Goal: Book appointment/travel/reservation

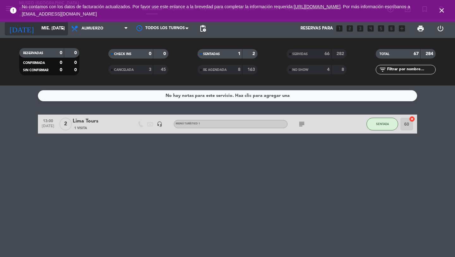
click at [45, 32] on input "mié. [DATE]" at bounding box center [66, 28] width 56 height 11
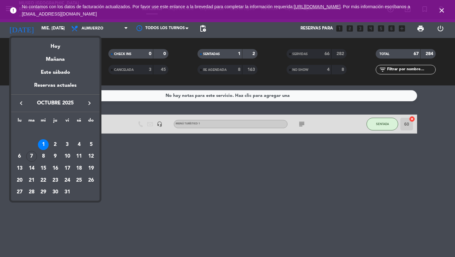
click at [90, 102] on icon "keyboard_arrow_right" at bounding box center [90, 103] width 8 height 8
click at [78, 168] on div "20" at bounding box center [79, 168] width 11 height 11
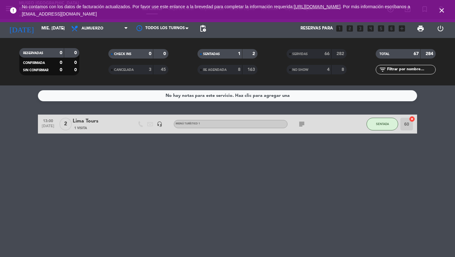
type input "sáb. 20 dic."
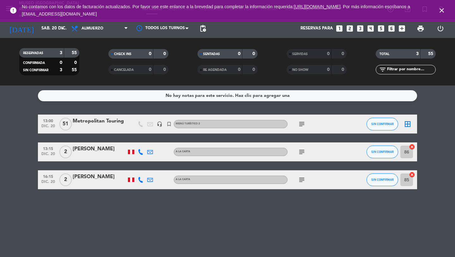
click at [441, 12] on icon "close" at bounding box center [442, 11] width 8 height 8
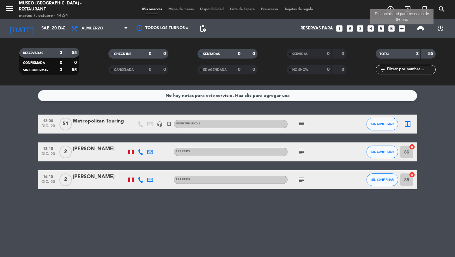
click at [404, 29] on icon "add_box" at bounding box center [402, 28] width 8 height 8
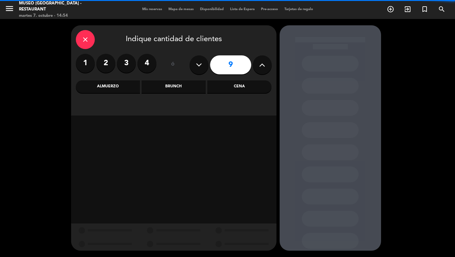
click at [260, 64] on icon at bounding box center [262, 64] width 6 height 9
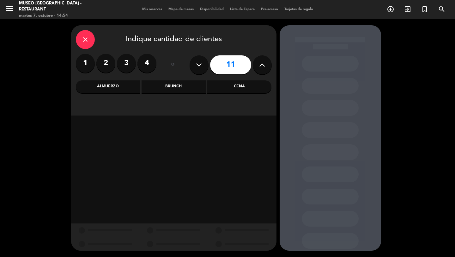
click at [260, 64] on icon at bounding box center [262, 64] width 6 height 9
type input "14"
click at [242, 87] on div "Cena" at bounding box center [239, 86] width 64 height 13
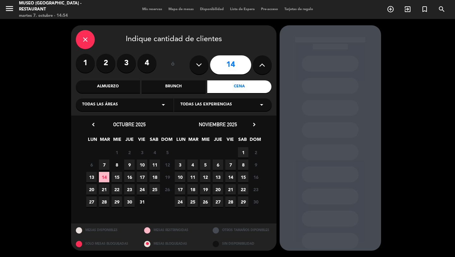
click at [255, 124] on icon "chevron_right" at bounding box center [254, 124] width 7 height 7
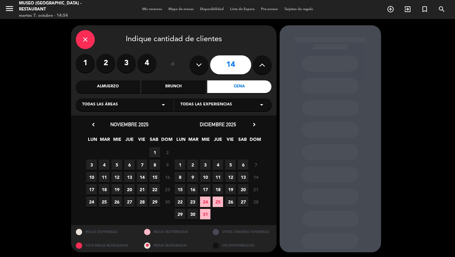
click at [232, 190] on span "19" at bounding box center [230, 189] width 10 height 10
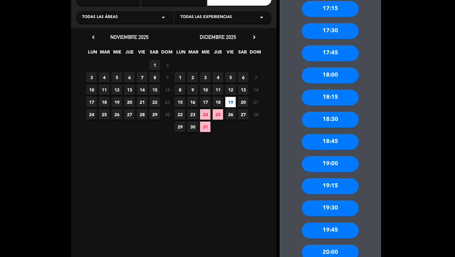
scroll to position [88, 0]
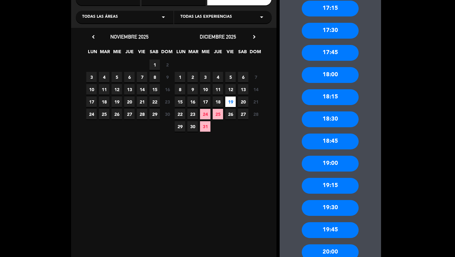
click at [329, 210] on div "19:30" at bounding box center [330, 208] width 57 height 16
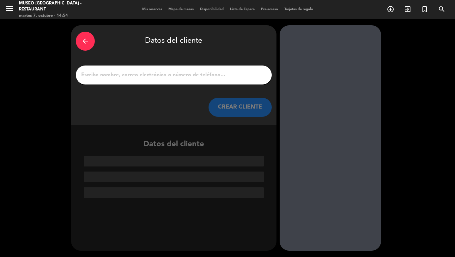
click at [196, 82] on div at bounding box center [174, 74] width 196 height 19
click at [180, 72] on input "1" at bounding box center [174, 75] width 187 height 9
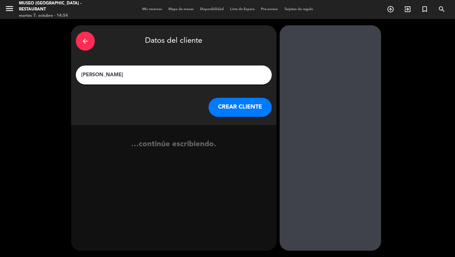
type input "[PERSON_NAME]"
click at [243, 108] on button "CREAR CLIENTE" at bounding box center [240, 107] width 63 height 19
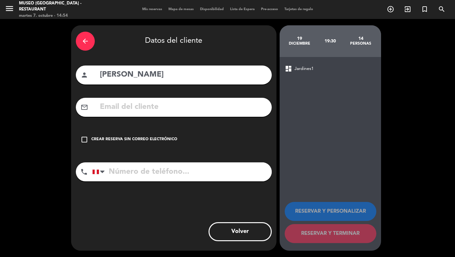
click at [85, 141] on icon "check_box_outline_blank" at bounding box center [85, 140] width 8 height 8
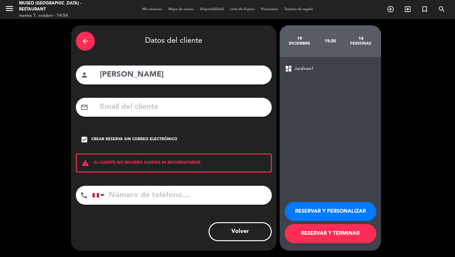
click at [311, 210] on button "RESERVAR Y PERSONALIZAR" at bounding box center [331, 211] width 92 height 19
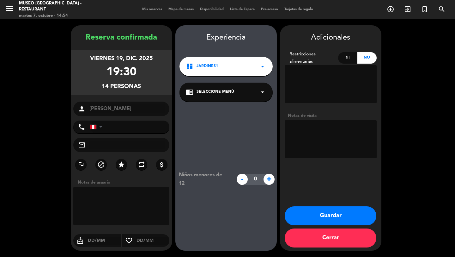
click at [313, 219] on button "Guardar" at bounding box center [331, 215] width 92 height 19
